Goal: Task Accomplishment & Management: Manage account settings

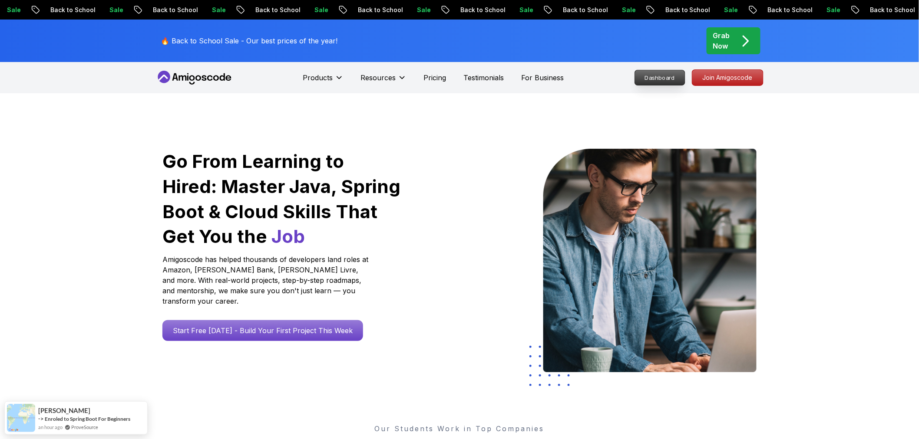
click at [672, 74] on p "Dashboard" at bounding box center [660, 77] width 50 height 15
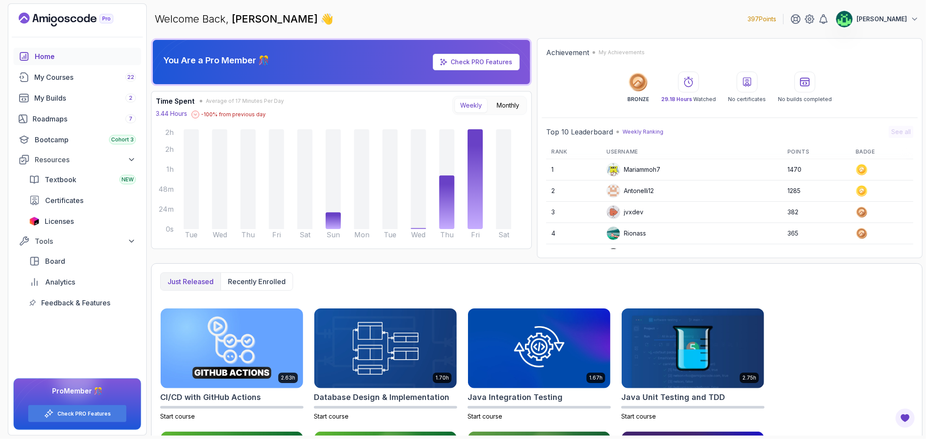
click at [892, 20] on button "[PERSON_NAME]" at bounding box center [877, 18] width 83 height 17
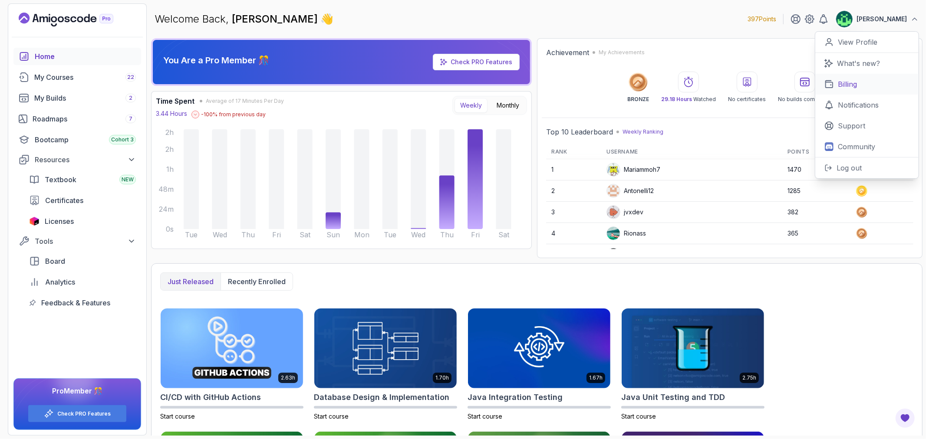
click at [852, 89] on p "Billing" at bounding box center [847, 84] width 19 height 10
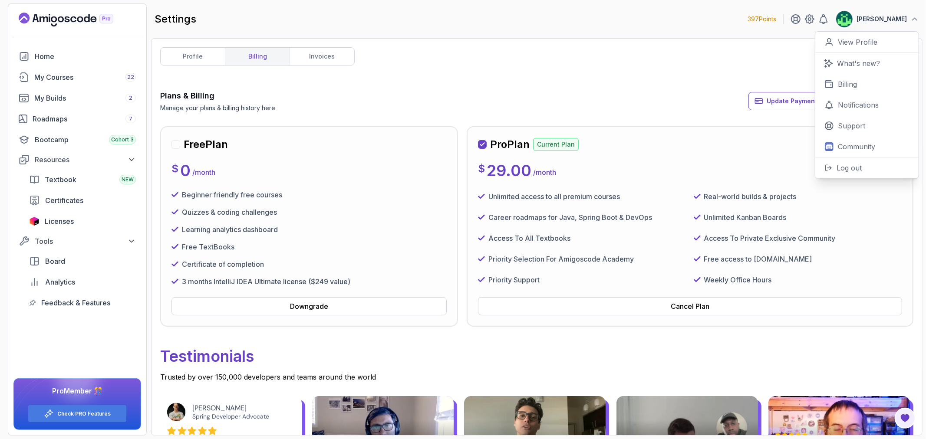
click at [705, 308] on div "Cancel Plan" at bounding box center [690, 306] width 39 height 10
